Goal: Information Seeking & Learning: Learn about a topic

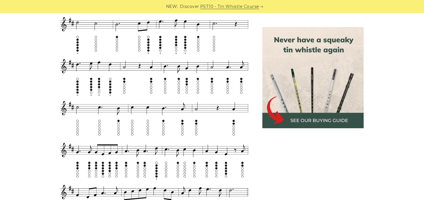
scroll to position [419, 0]
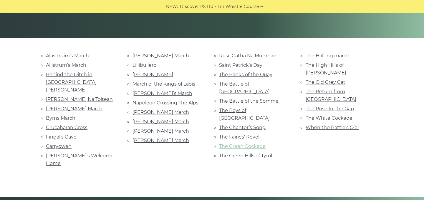
click at [242, 144] on link "The Green Cockade" at bounding box center [242, 147] width 47 height 6
click at [338, 115] on link "The White Cockade" at bounding box center [329, 118] width 47 height 6
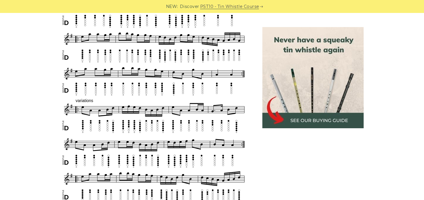
scroll to position [262, 0]
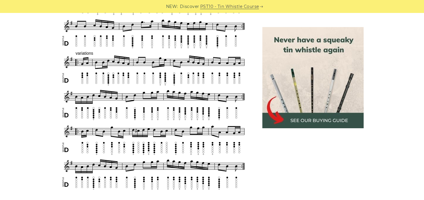
scroll to position [306, 0]
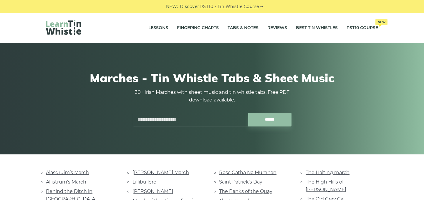
scroll to position [117, 0]
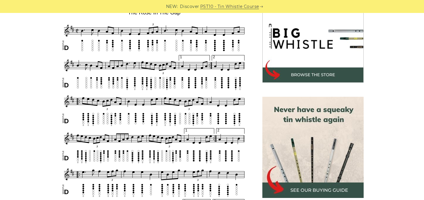
scroll to position [198, 0]
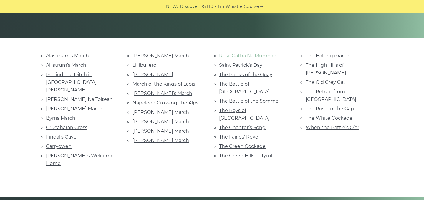
click at [259, 54] on link "Rosc Catha Na Mumhan" at bounding box center [247, 56] width 57 height 6
click at [154, 76] on link "[PERSON_NAME]" at bounding box center [153, 75] width 41 height 6
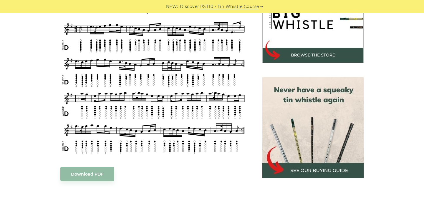
scroll to position [208, 0]
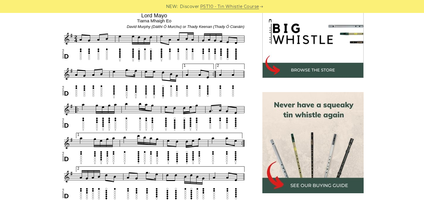
scroll to position [189, 0]
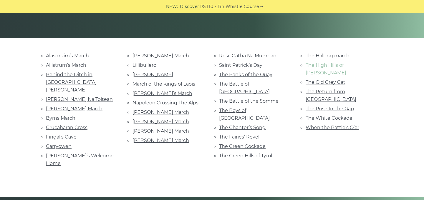
click at [338, 64] on link "The High Hills of [PERSON_NAME]" at bounding box center [326, 68] width 41 height 13
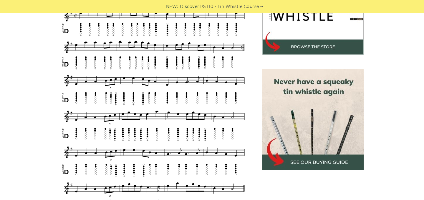
scroll to position [219, 0]
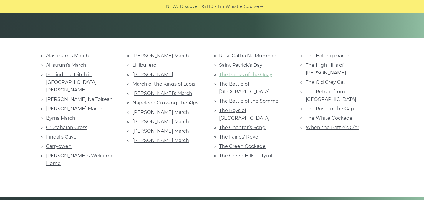
click at [263, 72] on link "The Banks of the Quay" at bounding box center [245, 75] width 53 height 6
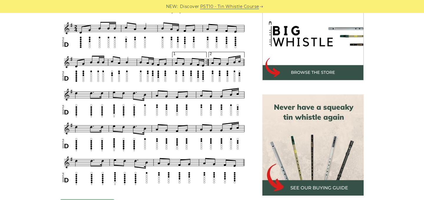
scroll to position [190, 0]
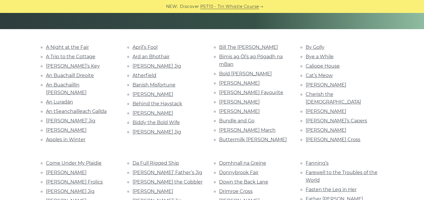
scroll to position [129, 0]
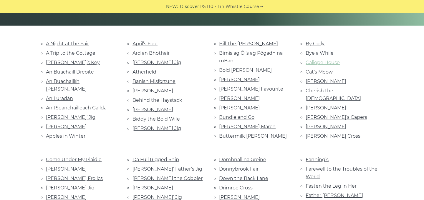
click at [337, 62] on link "Caliope House" at bounding box center [323, 63] width 34 height 6
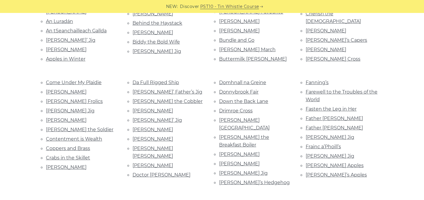
scroll to position [212, 0]
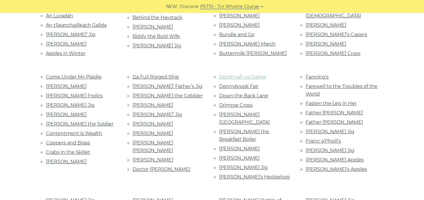
click at [237, 77] on link "Domhnall na Greine" at bounding box center [242, 77] width 47 height 6
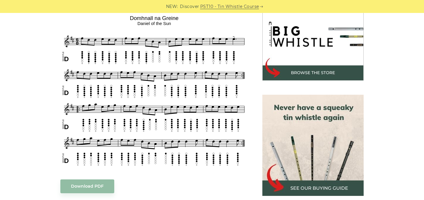
scroll to position [188, 0]
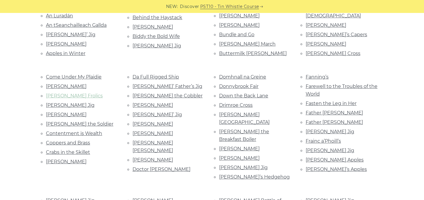
click at [62, 96] on link "Condon’s Frolics" at bounding box center [74, 96] width 57 height 6
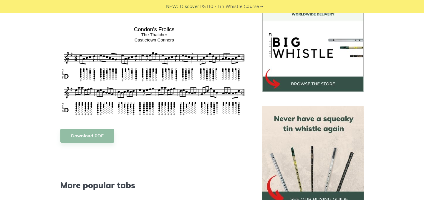
scroll to position [178, 0]
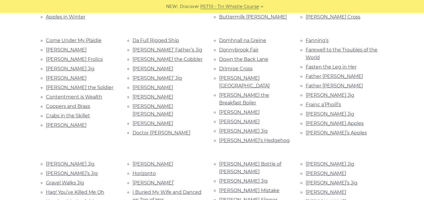
scroll to position [251, 0]
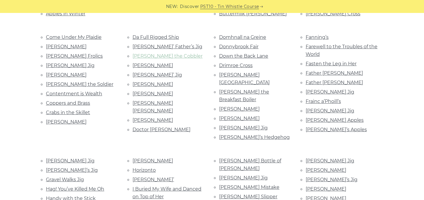
click at [159, 59] on link "Dan the Cobbler" at bounding box center [168, 56] width 70 height 6
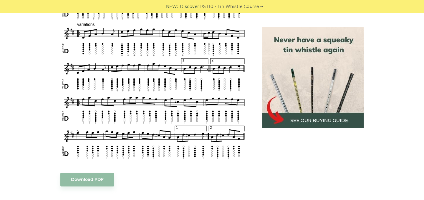
scroll to position [337, 0]
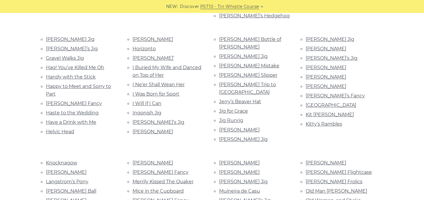
scroll to position [374, 0]
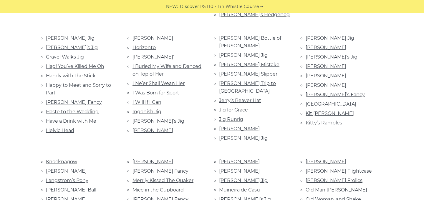
click at [180, 62] on li "I Buried My Wife and Danced on Top of Her" at bounding box center [169, 70] width 72 height 16
click at [178, 64] on link "I Buried My Wife and Danced on Top of Her" at bounding box center [167, 70] width 69 height 13
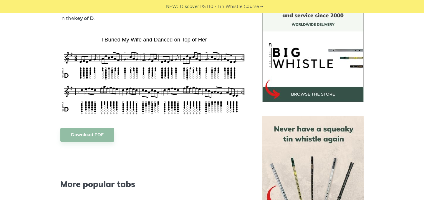
scroll to position [173, 0]
